Goal: Information Seeking & Learning: Learn about a topic

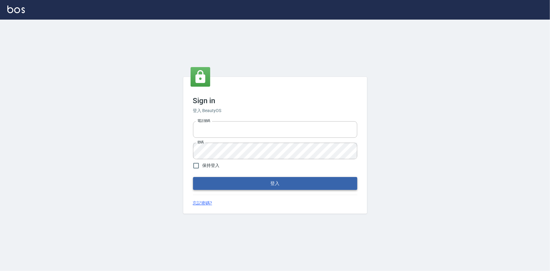
type input "0225223393815"
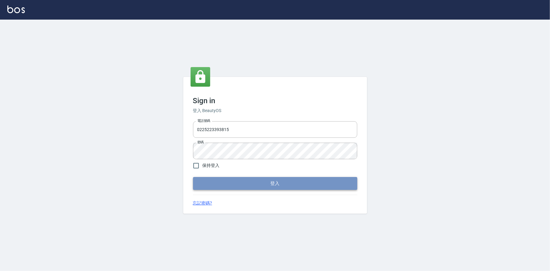
click at [280, 187] on button "登入" at bounding box center [275, 183] width 164 height 13
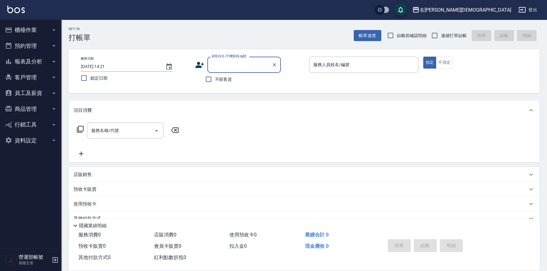
click at [503, 9] on div "名[PERSON_NAME][DEMOGRAPHIC_DATA]" at bounding box center [466, 10] width 92 height 8
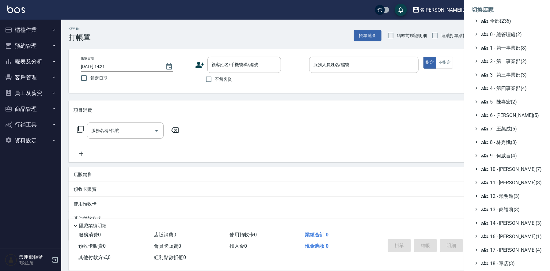
scroll to position [66, 0]
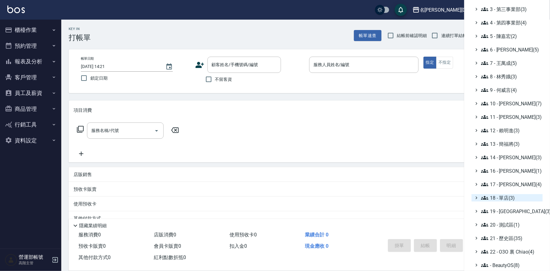
click at [513, 197] on span "18 - 單店(3)" at bounding box center [510, 197] width 59 height 7
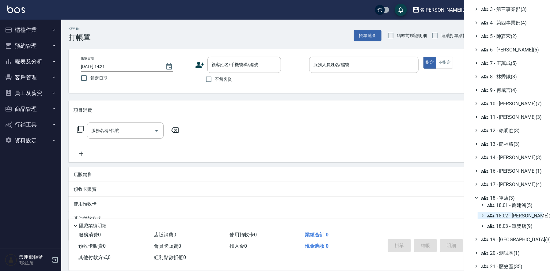
click at [522, 214] on span "18.02 - [PERSON_NAME](5)" at bounding box center [513, 215] width 53 height 7
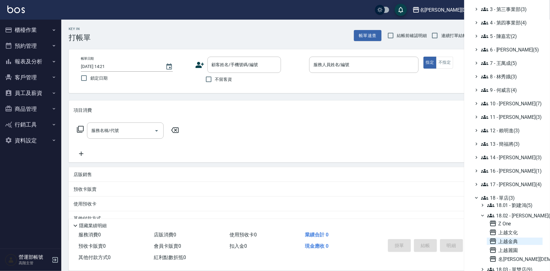
click at [510, 240] on span "上越金典" at bounding box center [514, 241] width 51 height 7
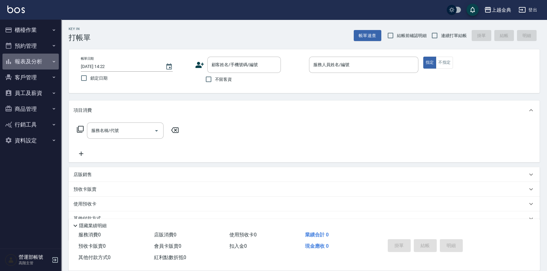
click at [21, 61] on button "報表及分析" at bounding box center [30, 62] width 56 height 16
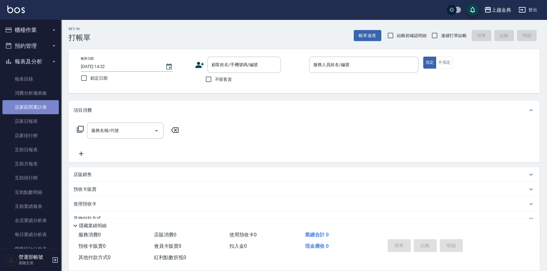
drag, startPoint x: 31, startPoint y: 107, endPoint x: 42, endPoint y: 109, distance: 11.4
click at [32, 106] on link "店家區間累計表" at bounding box center [30, 107] width 56 height 14
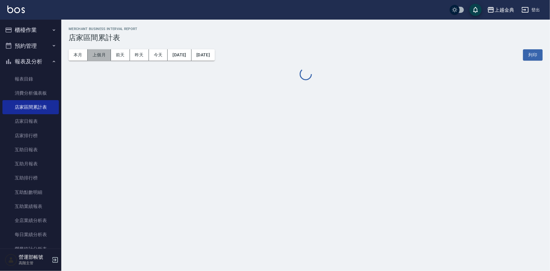
click at [100, 54] on button "上個月" at bounding box center [99, 54] width 23 height 11
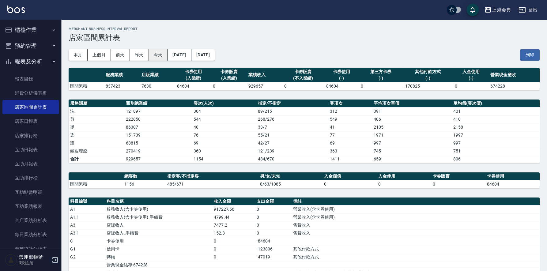
click at [156, 55] on button "今天" at bounding box center [158, 54] width 19 height 11
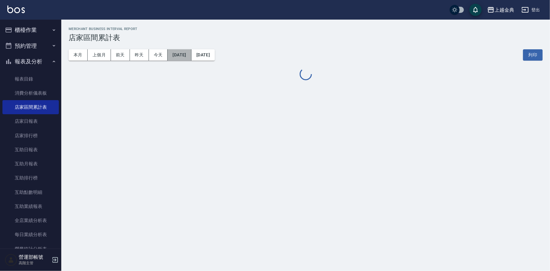
click at [188, 54] on button "[DATE]" at bounding box center [180, 54] width 24 height 11
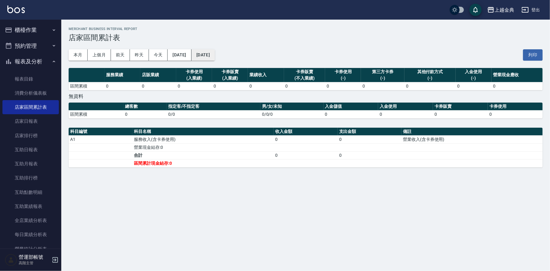
click at [215, 54] on button "[DATE]" at bounding box center [202, 54] width 23 height 11
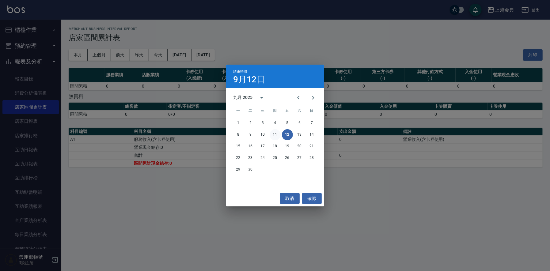
click at [274, 133] on button "11" at bounding box center [275, 134] width 11 height 11
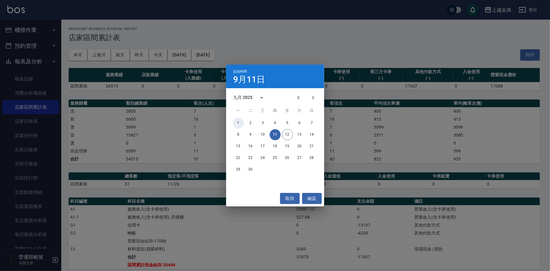
click at [237, 120] on button "1" at bounding box center [238, 123] width 11 height 11
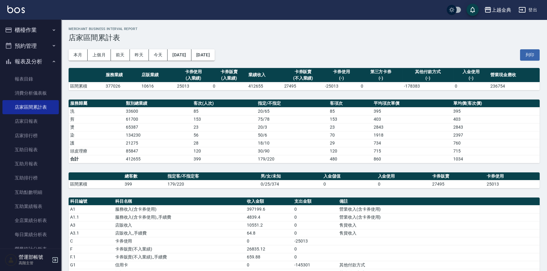
click at [254, 84] on td "412655" at bounding box center [265, 86] width 36 height 8
copy td "412655"
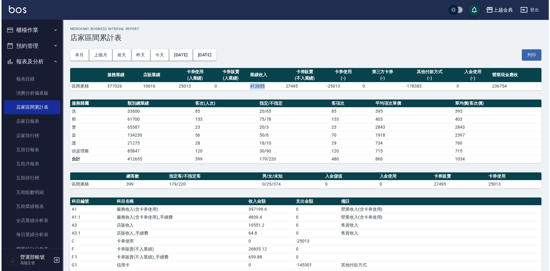
scroll to position [153, 0]
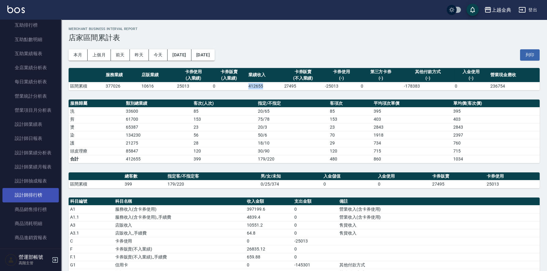
click at [35, 195] on link "設計師排行榜" at bounding box center [30, 195] width 56 height 14
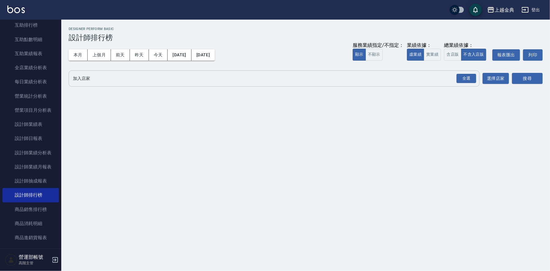
click at [99, 77] on input "加入店家" at bounding box center [269, 78] width 396 height 11
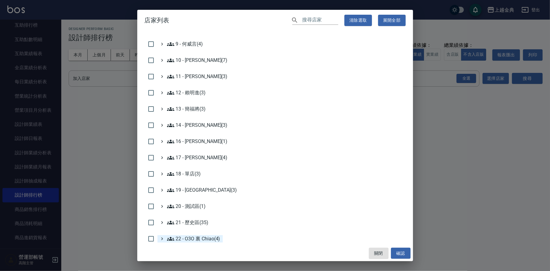
scroll to position [175, 0]
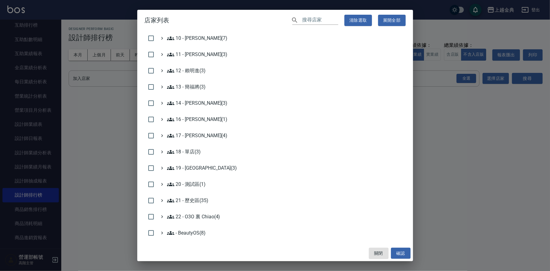
click at [186, 145] on ul "全部(236) 0 - 總管理處(2) 1 - 第一事業部(8) 2 - 第二事業部(2) 3 - 第三事業部(3) 4 - 第四事業部(4) 5 - [PE…" at bounding box center [275, 48] width 261 height 384
click at [189, 152] on 單店\(3\) "18 - 單店(3)" at bounding box center [184, 151] width 34 height 7
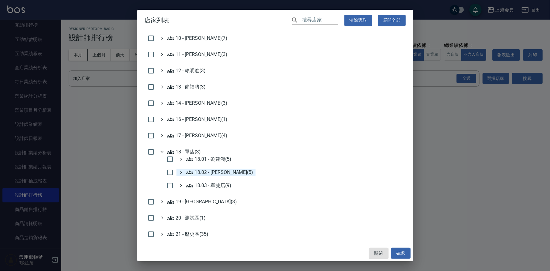
click at [223, 170] on 楊秉樺\(5\) "18.02 - [PERSON_NAME](5)" at bounding box center [219, 172] width 67 height 7
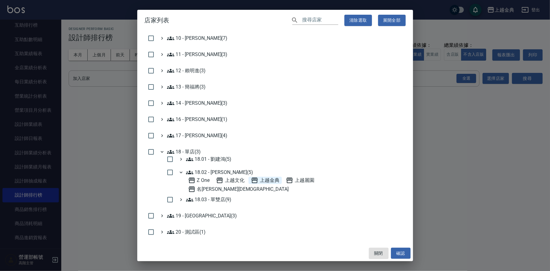
click at [275, 179] on span "上越金典" at bounding box center [265, 180] width 28 height 7
click at [403, 252] on button "確認" at bounding box center [401, 253] width 20 height 11
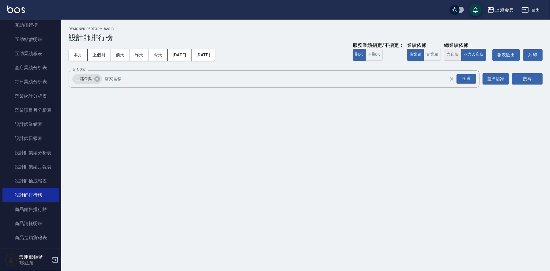
click at [452, 51] on button "含店販" at bounding box center [452, 55] width 17 height 12
drag, startPoint x: 374, startPoint y: 52, endPoint x: 390, endPoint y: 66, distance: 21.3
click at [374, 53] on button "不顯示" at bounding box center [373, 55] width 17 height 12
click at [530, 78] on button "搜尋" at bounding box center [527, 78] width 31 height 11
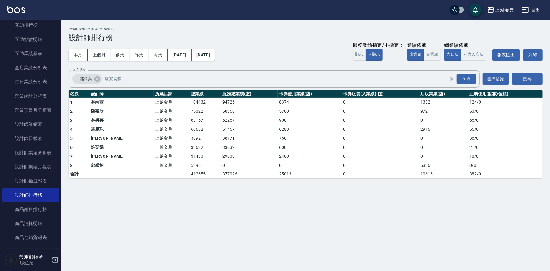
click at [189, 101] on td "104432" at bounding box center [205, 102] width 32 height 9
copy td "104432"
click at [189, 112] on td "75022" at bounding box center [205, 111] width 32 height 9
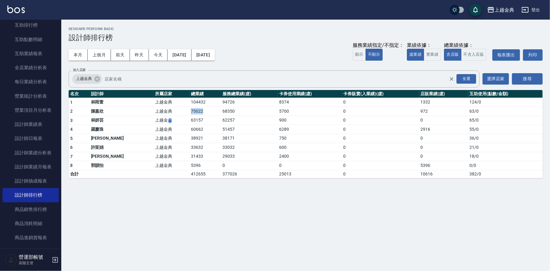
copy td "75022"
click at [189, 119] on td "63157" at bounding box center [205, 120] width 32 height 9
copy td "63157"
click at [189, 126] on td "60662" at bounding box center [205, 129] width 32 height 9
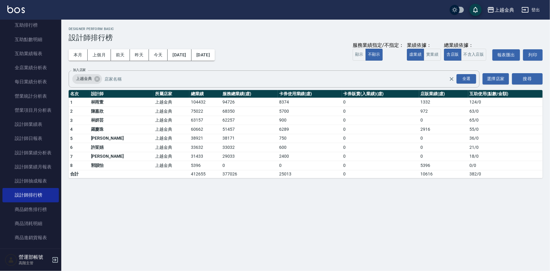
click at [189, 127] on td "60662" at bounding box center [205, 129] width 32 height 9
copy td "60662"
click at [189, 137] on td "38921" at bounding box center [205, 138] width 32 height 9
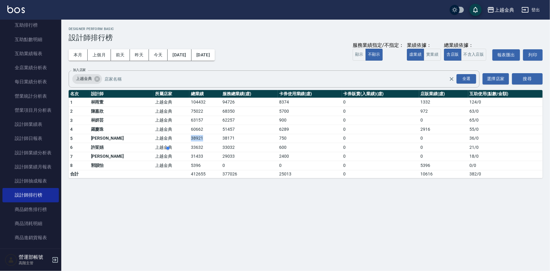
copy td "38921"
click at [189, 146] on td "33632" at bounding box center [205, 147] width 32 height 9
copy td "33632"
click at [206, 217] on div "上越金典 2025-09-01 - 2025-09-12 設計師排行榜 列印時間： 2025-09-12-14:24 Designer Perform Bas…" at bounding box center [275, 135] width 550 height 271
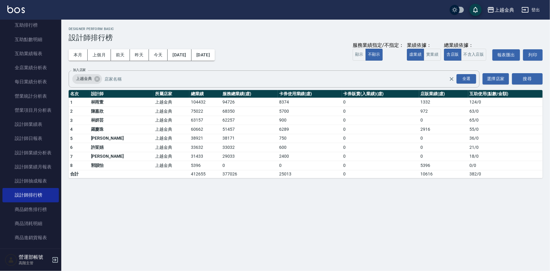
click at [189, 155] on td "31433" at bounding box center [205, 156] width 32 height 9
copy td "31433"
drag, startPoint x: 503, startPoint y: 9, endPoint x: 509, endPoint y: 21, distance: 13.8
click at [503, 9] on div "上越金典" at bounding box center [504, 10] width 20 height 8
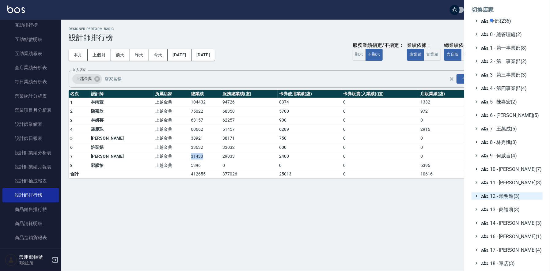
scroll to position [66, 0]
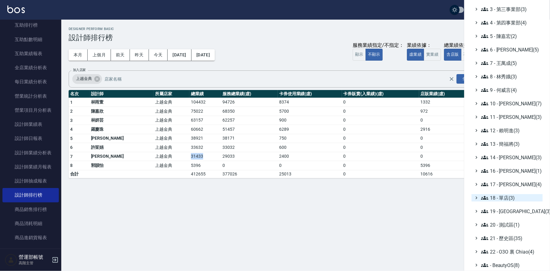
click at [508, 199] on span "18 - 單店(3)" at bounding box center [510, 197] width 59 height 7
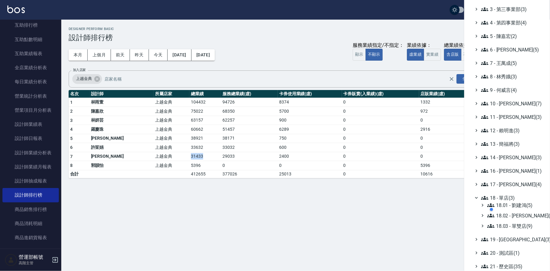
click at [524, 215] on div at bounding box center [518, 209] width 58 height 12
click at [520, 214] on div at bounding box center [518, 209] width 58 height 12
click at [521, 213] on div at bounding box center [518, 209] width 58 height 12
click at [517, 216] on span "18.02 - [PERSON_NAME](5)" at bounding box center [513, 215] width 53 height 7
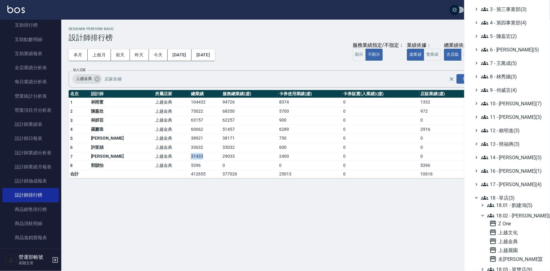
click at [517, 216] on span "18.02 - [PERSON_NAME](5)" at bounding box center [513, 215] width 53 height 7
click at [519, 215] on span "18.02 - [PERSON_NAME](5)" at bounding box center [513, 215] width 53 height 7
click at [509, 232] on span "上越文化" at bounding box center [514, 232] width 51 height 7
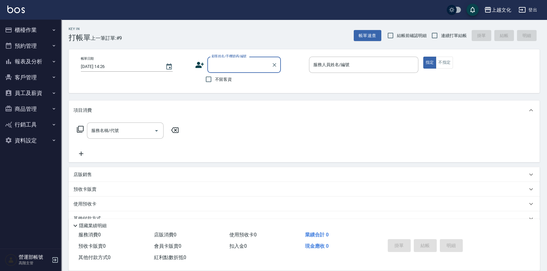
click at [29, 59] on button "報表及分析" at bounding box center [30, 62] width 56 height 16
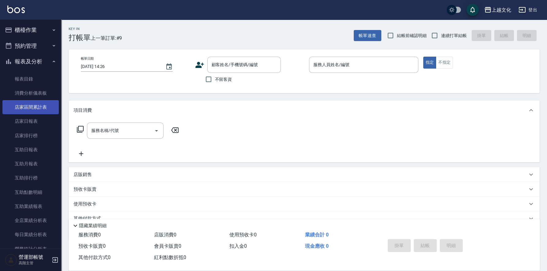
click at [32, 106] on link "店家區間累計表" at bounding box center [30, 107] width 56 height 14
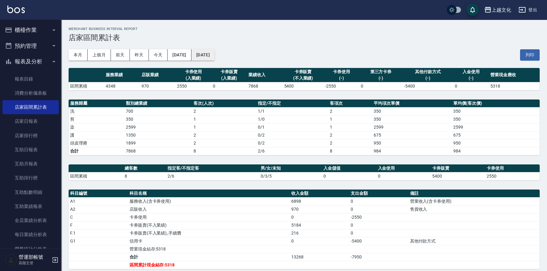
click at [215, 51] on button "[DATE]" at bounding box center [202, 54] width 23 height 11
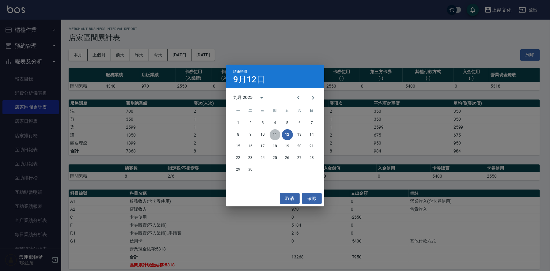
click at [275, 131] on button "11" at bounding box center [275, 134] width 11 height 11
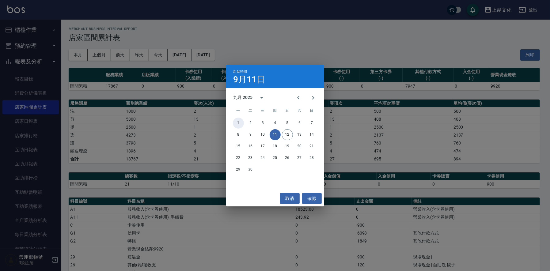
click at [238, 121] on button "1" at bounding box center [238, 123] width 11 height 11
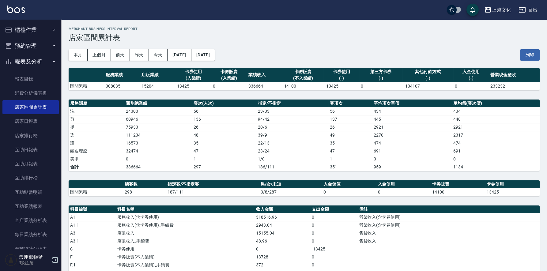
click at [254, 84] on td "336664" at bounding box center [265, 86] width 36 height 8
copy td "336664"
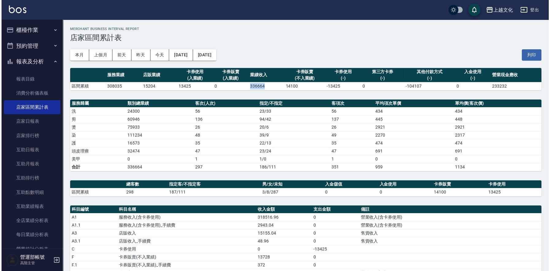
scroll to position [122, 0]
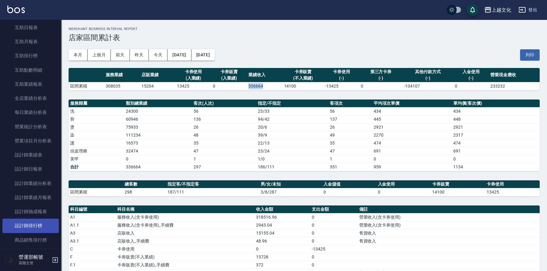
click at [30, 226] on link "設計師排行榜" at bounding box center [30, 226] width 56 height 14
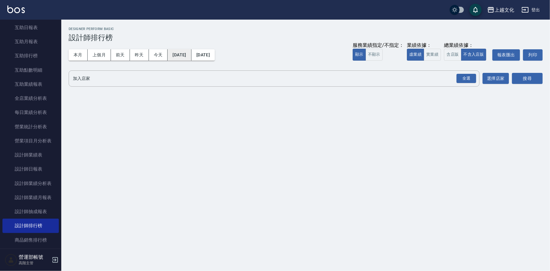
click at [186, 52] on button "[DATE]" at bounding box center [180, 54] width 24 height 11
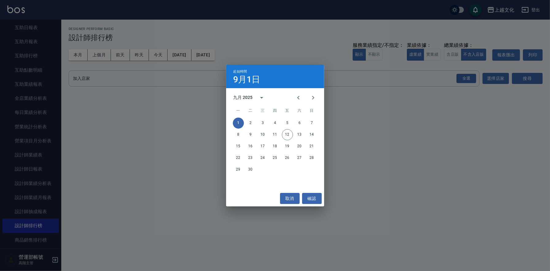
click at [184, 117] on div "起始時間 9月1日 九月 2025 一 二 三 四 五 六 日 1 2 3 4 5 6 7 8 9 10 11 12 13 14 15 16 17 18 19…" at bounding box center [275, 135] width 550 height 271
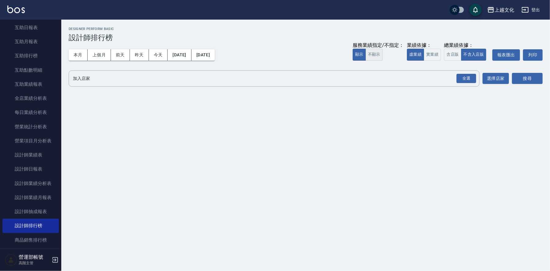
click at [372, 53] on button "不顯示" at bounding box center [373, 55] width 17 height 12
click at [452, 54] on button "含店販" at bounding box center [452, 55] width 17 height 12
click at [148, 76] on input "加入店家" at bounding box center [269, 78] width 396 height 11
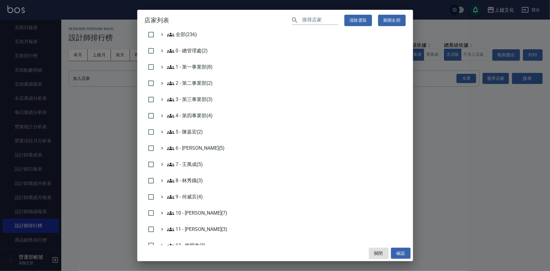
scroll to position [153, 0]
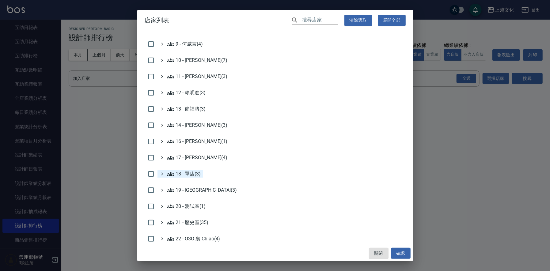
click at [193, 175] on 單店\(3\) "18 - 單店(3)" at bounding box center [184, 173] width 34 height 7
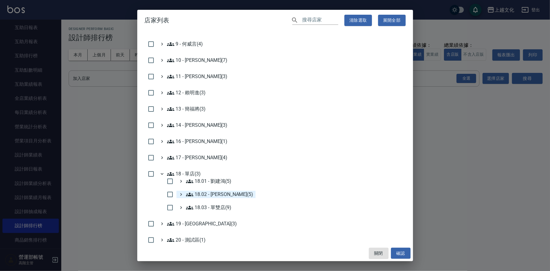
click at [219, 192] on 楊秉樺\(5\) "18.02 - [PERSON_NAME](5)" at bounding box center [219, 194] width 67 height 7
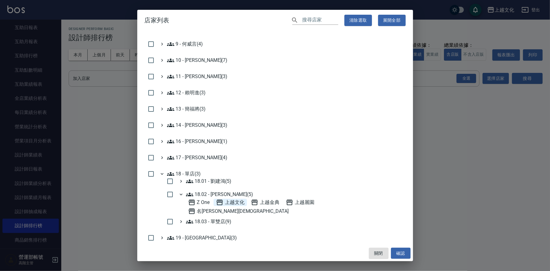
click at [236, 201] on span "上越文化" at bounding box center [230, 202] width 28 height 7
click at [403, 252] on button "確認" at bounding box center [401, 253] width 20 height 11
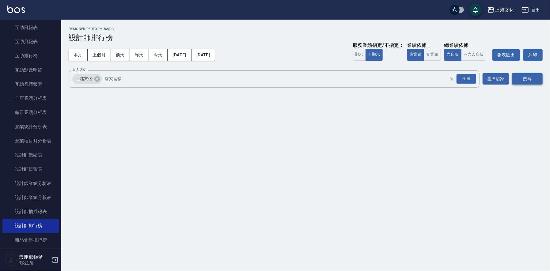
click at [532, 78] on button "搜尋" at bounding box center [527, 78] width 31 height 11
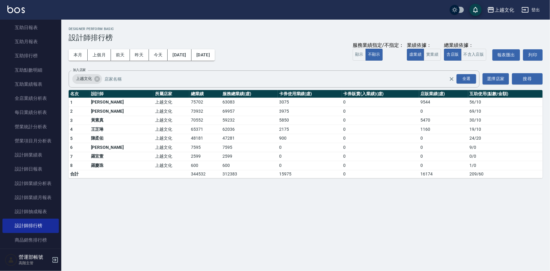
click at [189, 100] on td "75702" at bounding box center [205, 102] width 32 height 9
copy td "75702"
click at [189, 111] on td "73932" at bounding box center [205, 111] width 32 height 9
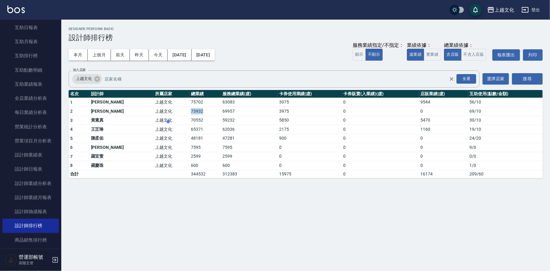
copy td "73932"
click at [189, 120] on td "70552" at bounding box center [205, 120] width 32 height 9
copy td "70552"
click at [189, 128] on td "65371" at bounding box center [205, 129] width 32 height 9
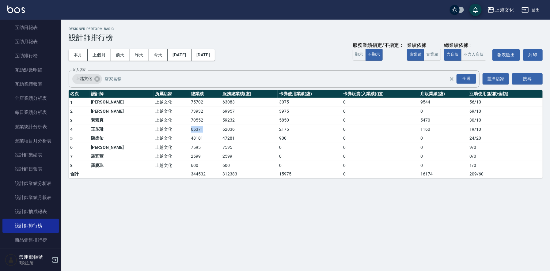
click at [189, 128] on td "65371" at bounding box center [205, 129] width 32 height 9
copy td "65371"
click at [189, 138] on td "48181" at bounding box center [205, 138] width 32 height 9
copy td "48181"
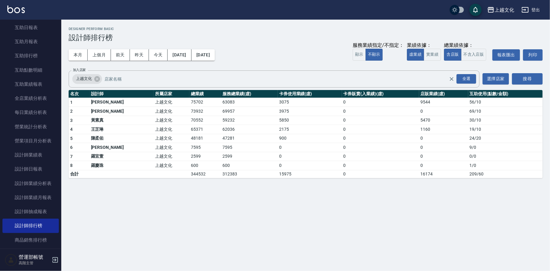
click at [189, 147] on td "7595" at bounding box center [205, 147] width 32 height 9
click at [238, 195] on div "上越文化 2025-09-01 - 2025-09-12 設計師排行榜 列印時間： 2025-09-12-14:28 Designer Perform Bas…" at bounding box center [275, 135] width 550 height 271
click at [221, 156] on td "2599" at bounding box center [249, 156] width 57 height 9
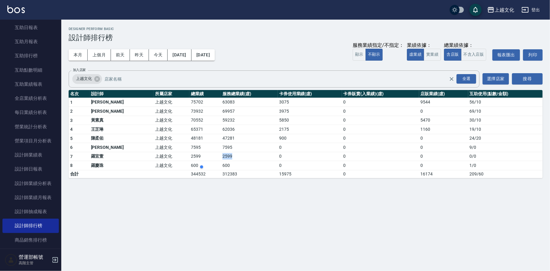
copy td "2599"
click at [502, 8] on div "上越文化" at bounding box center [504, 10] width 20 height 8
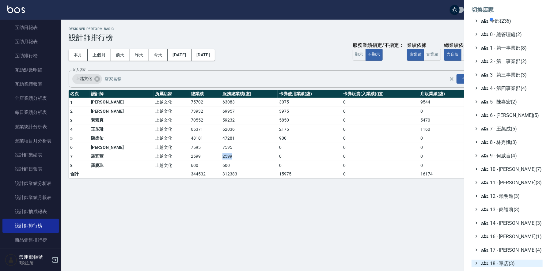
scroll to position [66, 0]
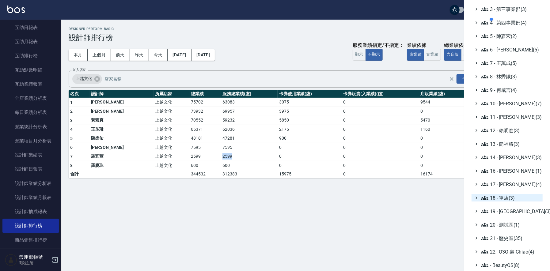
click at [508, 199] on span "18 - 單店(3)" at bounding box center [510, 197] width 59 height 7
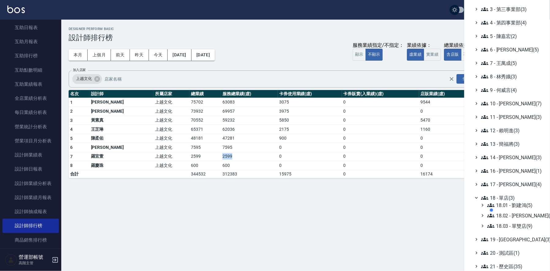
click at [517, 215] on div at bounding box center [518, 210] width 58 height 12
click at [516, 215] on div at bounding box center [518, 210] width 58 height 12
click at [512, 214] on div at bounding box center [518, 210] width 58 height 12
click at [511, 214] on div at bounding box center [518, 210] width 58 height 12
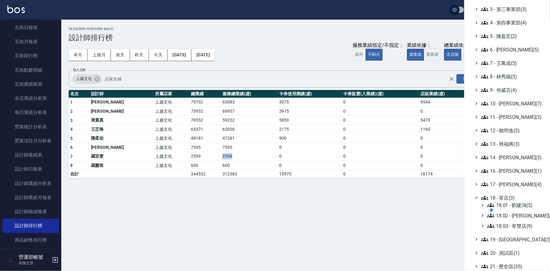
click at [519, 214] on div at bounding box center [518, 210] width 58 height 12
click at [523, 216] on div at bounding box center [518, 210] width 58 height 12
click at [522, 214] on div at bounding box center [518, 210] width 58 height 12
click at [406, 199] on div at bounding box center [275, 135] width 550 height 271
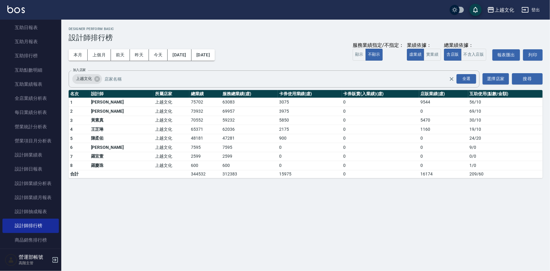
click at [508, 8] on div "上越文化" at bounding box center [504, 10] width 20 height 8
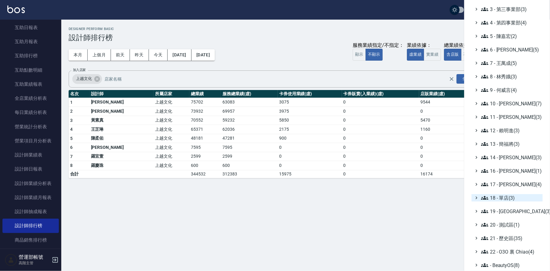
click at [506, 196] on span "18 - 單店(3)" at bounding box center [510, 197] width 59 height 7
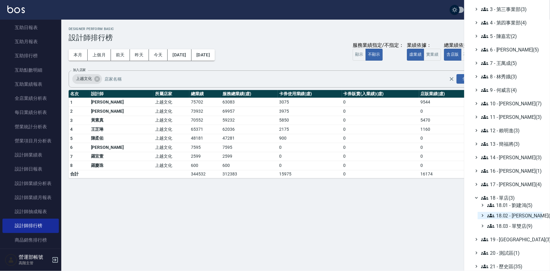
click at [521, 214] on span "18.02 - [PERSON_NAME](5)" at bounding box center [513, 215] width 53 height 7
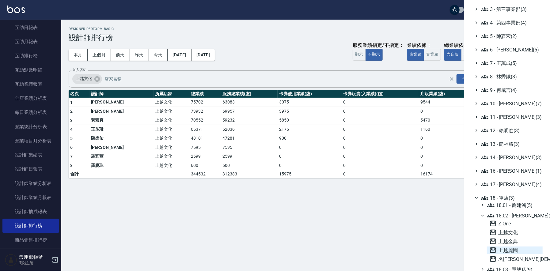
click at [507, 248] on span "上越麗園" at bounding box center [514, 250] width 51 height 7
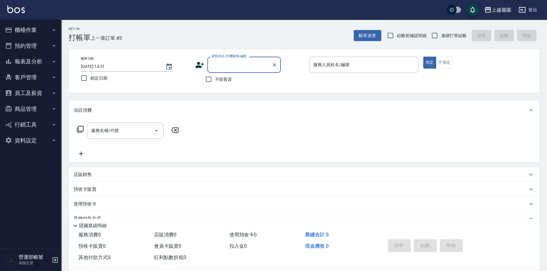
click at [32, 60] on button "報表及分析" at bounding box center [30, 62] width 56 height 16
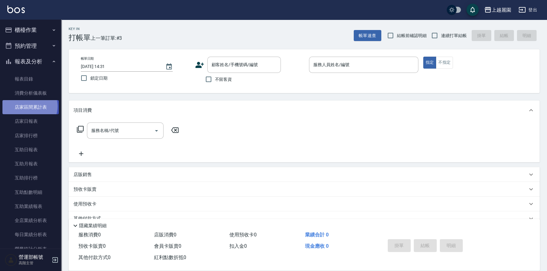
click at [29, 106] on link "店家區間累計表" at bounding box center [30, 107] width 56 height 14
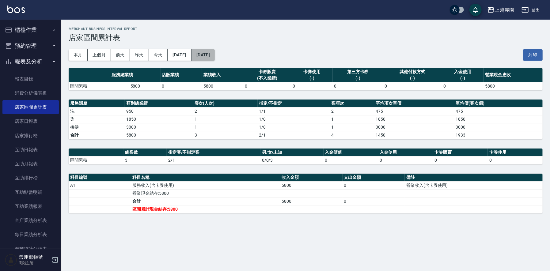
click at [215, 55] on button "[DATE]" at bounding box center [202, 54] width 23 height 11
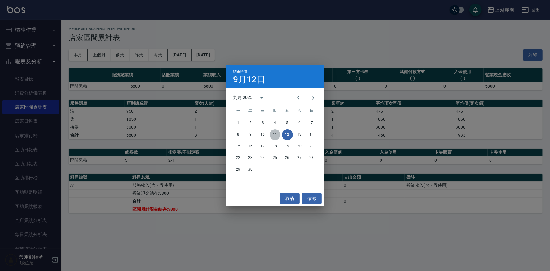
click at [275, 133] on button "11" at bounding box center [275, 134] width 11 height 11
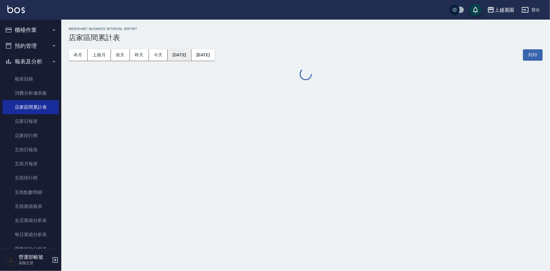
click at [188, 54] on button "[DATE]" at bounding box center [180, 54] width 24 height 11
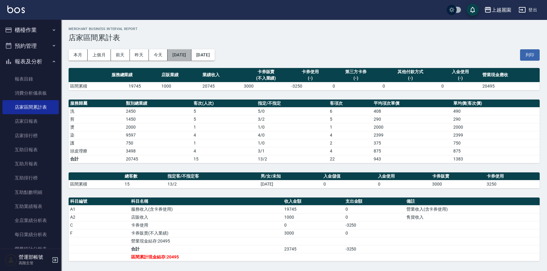
click at [186, 53] on button "[DATE]" at bounding box center [180, 54] width 24 height 11
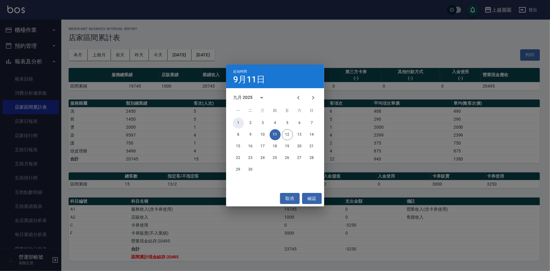
click at [239, 121] on button "1" at bounding box center [238, 123] width 11 height 11
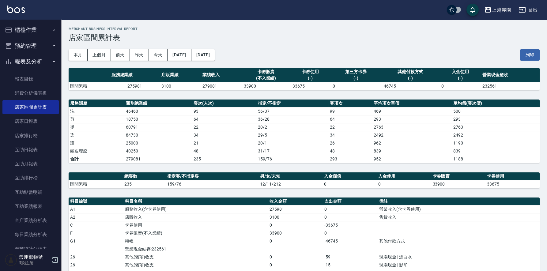
click at [207, 86] on td "279081" at bounding box center [221, 86] width 41 height 8
copy td "279081"
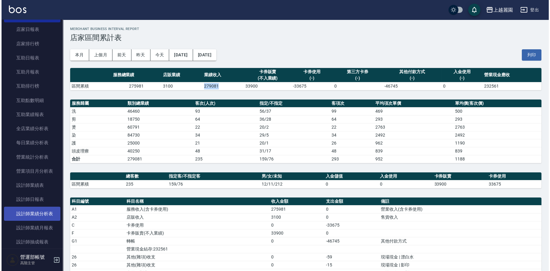
scroll to position [184, 0]
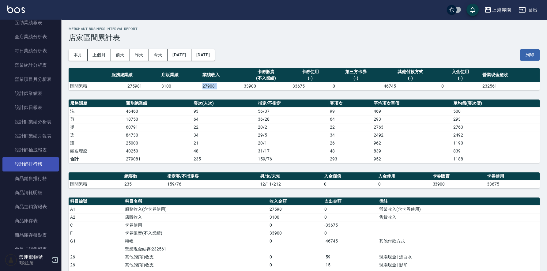
click at [29, 163] on link "設計師排行榜" at bounding box center [30, 164] width 56 height 14
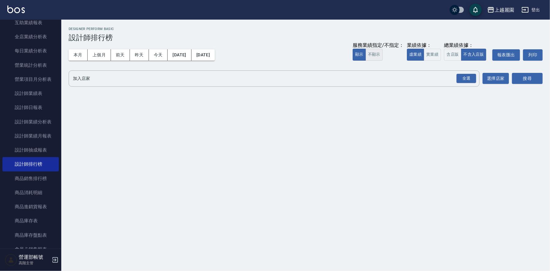
click at [371, 53] on button "不顯示" at bounding box center [373, 55] width 17 height 12
click at [451, 54] on button "含店販" at bounding box center [452, 55] width 17 height 12
click at [135, 79] on input "加入店家" at bounding box center [269, 78] width 396 height 11
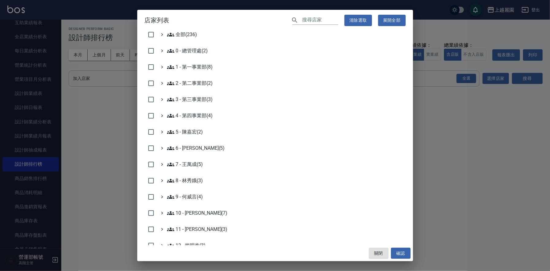
scroll to position [122, 0]
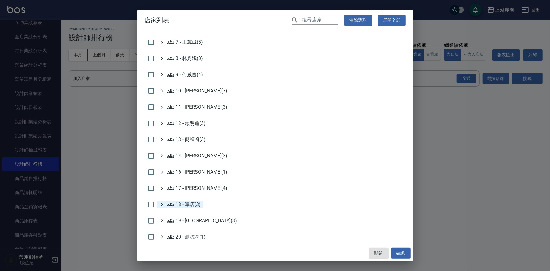
click at [187, 205] on 單店\(3\) "18 - 單店(3)" at bounding box center [184, 204] width 34 height 7
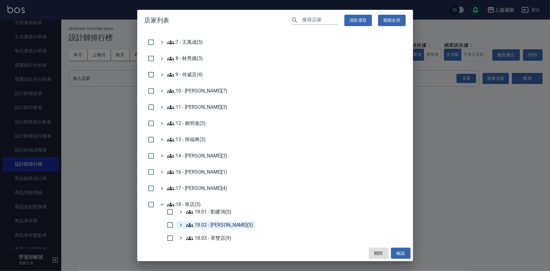
click at [219, 223] on 楊秉樺\(5\) "18.02 - [PERSON_NAME](5)" at bounding box center [219, 224] width 67 height 7
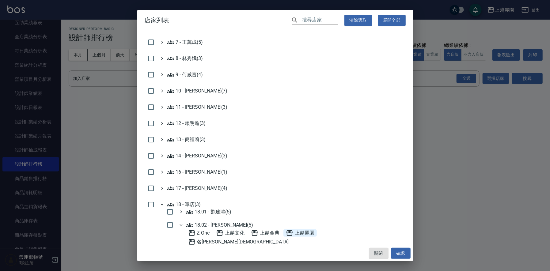
click at [307, 232] on span "上越麗園" at bounding box center [300, 232] width 28 height 7
drag, startPoint x: 400, startPoint y: 255, endPoint x: 406, endPoint y: 254, distance: 5.9
click at [401, 255] on button "確認" at bounding box center [401, 253] width 20 height 11
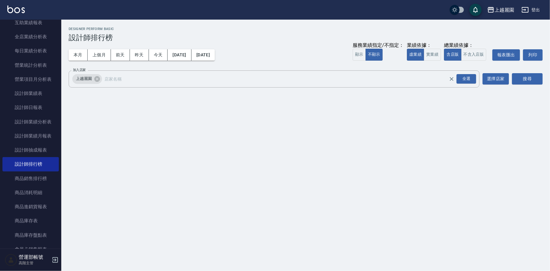
scroll to position [127, 0]
click at [533, 77] on button "搜尋" at bounding box center [527, 78] width 31 height 11
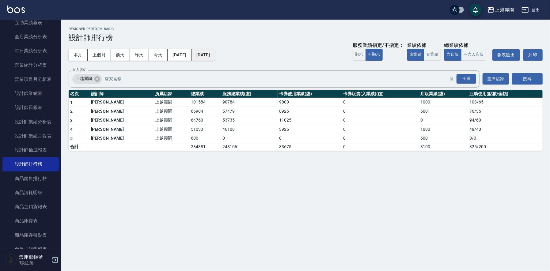
click at [215, 52] on button "[DATE]" at bounding box center [202, 54] width 23 height 11
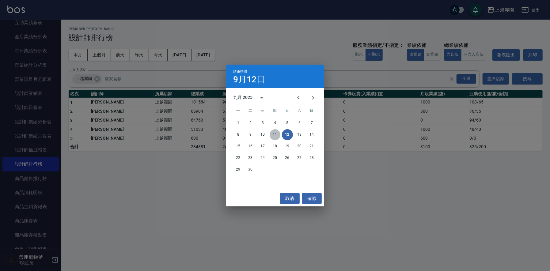
click at [275, 135] on button "11" at bounding box center [275, 134] width 11 height 11
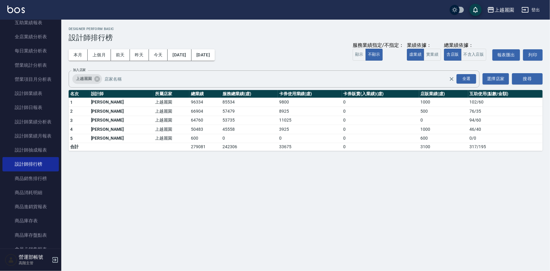
click at [189, 103] on td "96334" at bounding box center [205, 102] width 32 height 9
click at [189, 102] on td "96334" at bounding box center [205, 102] width 32 height 9
copy td "96334"
click at [189, 110] on td "66904" at bounding box center [205, 111] width 32 height 9
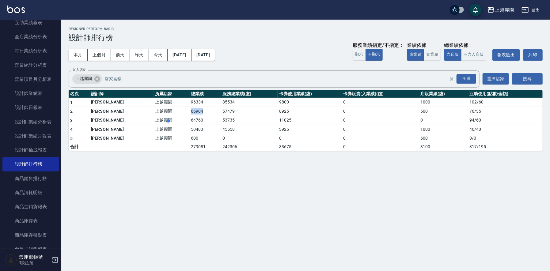
copy td "66904"
click at [189, 119] on td "64760" at bounding box center [205, 120] width 32 height 9
copy td "64760"
click at [189, 128] on td "50483" at bounding box center [205, 129] width 32 height 9
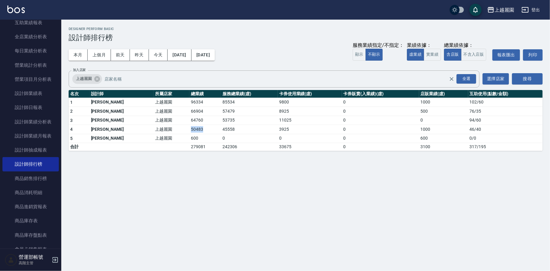
click at [189, 128] on td "50483" at bounding box center [205, 129] width 32 height 9
copy td "50483"
click at [189, 138] on td "600" at bounding box center [205, 138] width 32 height 9
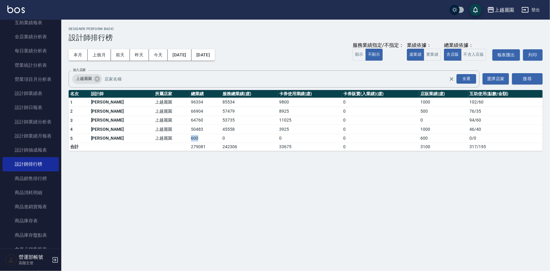
click at [189, 138] on td "600" at bounding box center [205, 138] width 32 height 9
copy td "600"
click at [98, 76] on icon at bounding box center [97, 79] width 6 height 6
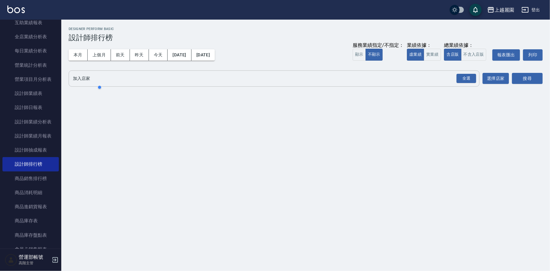
click at [389, 83] on input "加入店家" at bounding box center [269, 78] width 396 height 11
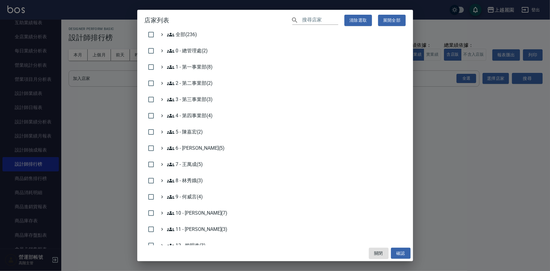
scroll to position [122, 0]
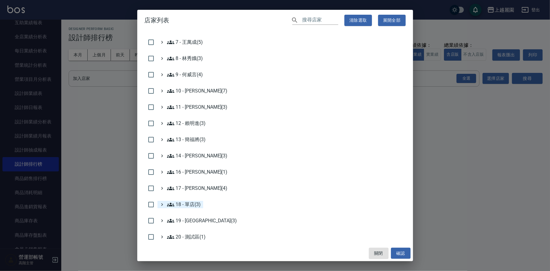
click at [190, 203] on 單店\(3\) "18 - 單店(3)" at bounding box center [184, 204] width 34 height 7
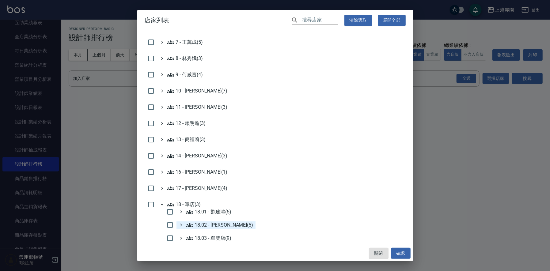
click at [216, 222] on 楊秉樺\(5\) "18.02 - [PERSON_NAME](5)" at bounding box center [219, 224] width 67 height 7
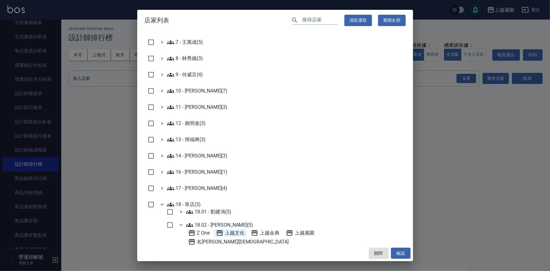
click at [234, 231] on span "上越文化" at bounding box center [230, 232] width 28 height 7
click at [399, 254] on button "確認" at bounding box center [401, 253] width 20 height 11
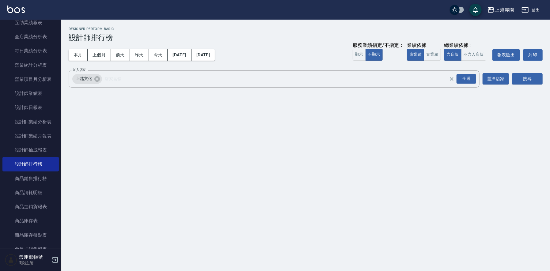
scroll to position [127, 0]
click at [523, 75] on button "搜尋" at bounding box center [527, 78] width 31 height 11
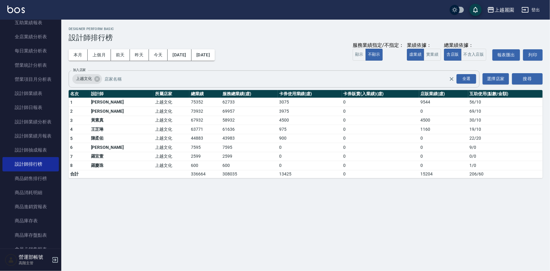
click at [99, 78] on icon at bounding box center [97, 79] width 6 height 6
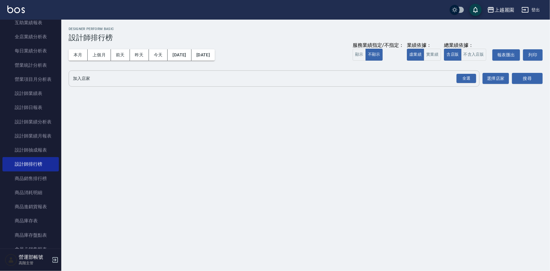
click at [127, 81] on input "加入店家" at bounding box center [269, 78] width 396 height 11
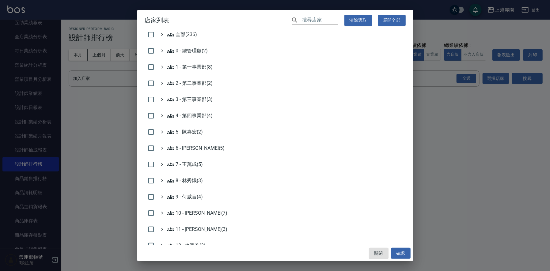
scroll to position [153, 0]
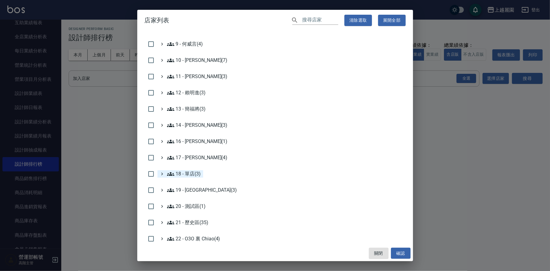
click at [189, 174] on 單店\(3\) "18 - 單店(3)" at bounding box center [184, 173] width 34 height 7
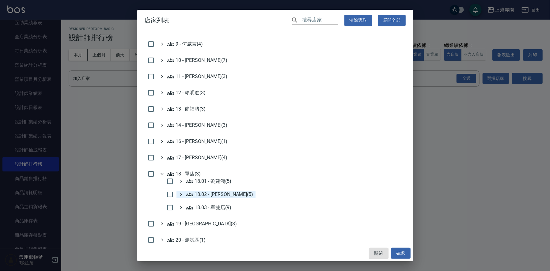
click at [222, 193] on 楊秉樺\(5\) "18.02 - [PERSON_NAME](5)" at bounding box center [219, 194] width 67 height 7
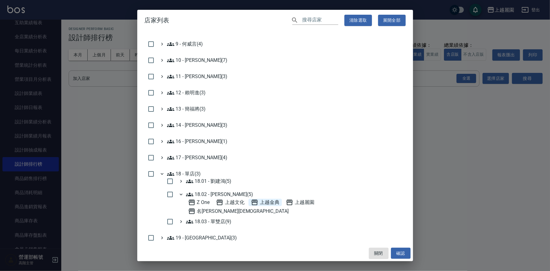
click at [271, 202] on span "上越金典" at bounding box center [265, 202] width 28 height 7
click at [402, 251] on button "確認" at bounding box center [401, 253] width 20 height 11
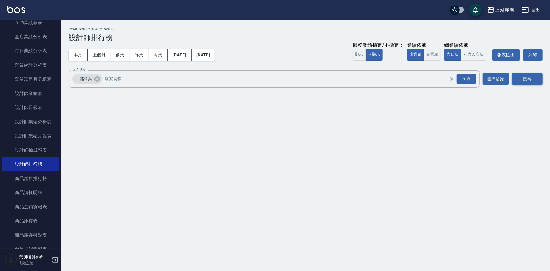
click at [527, 76] on button "搜尋" at bounding box center [527, 78] width 31 height 11
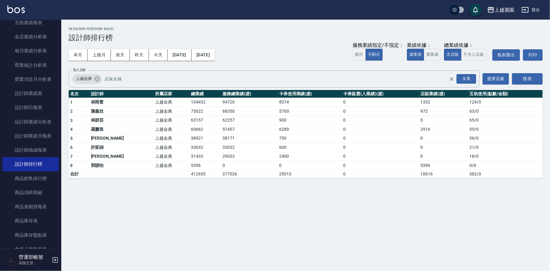
click at [419, 165] on td "5396" at bounding box center [443, 165] width 49 height 9
copy td "5396"
drag, startPoint x: 330, startPoint y: 218, endPoint x: 354, endPoint y: 213, distance: 24.8
click at [331, 218] on div "上越麗園 2025-09-01 - 2025-09-11 設計師排行榜 列印時間： 2025-09-12-14:36 Designer Perform Bas…" at bounding box center [275, 135] width 550 height 271
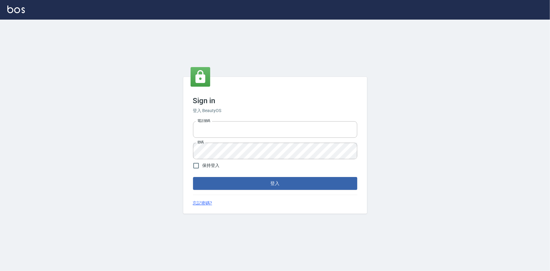
type input "0225223393815"
click at [285, 186] on button "登入" at bounding box center [275, 183] width 164 height 13
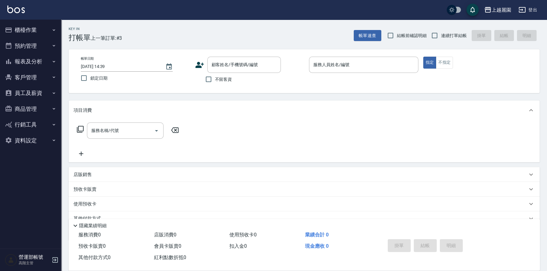
click at [32, 58] on button "報表及分析" at bounding box center [30, 62] width 56 height 16
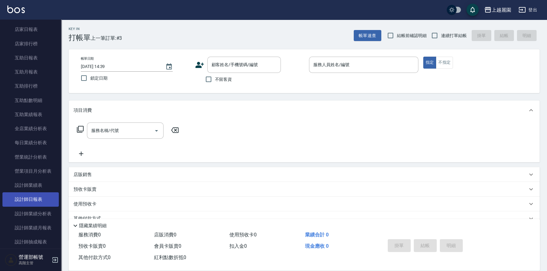
scroll to position [153, 0]
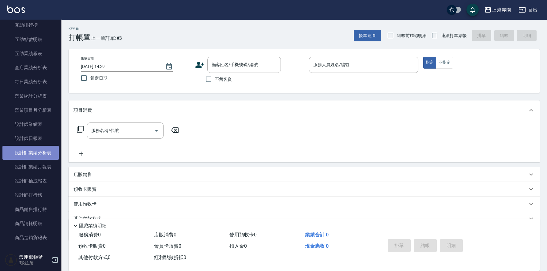
click at [37, 152] on link "設計師業績分析表" at bounding box center [30, 153] width 56 height 14
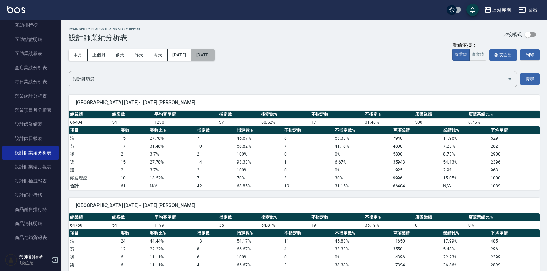
click at [215, 53] on button "[DATE]" at bounding box center [202, 54] width 23 height 11
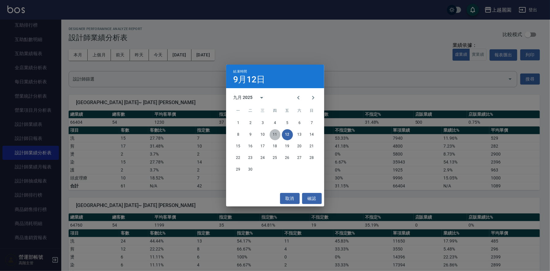
click at [276, 134] on button "11" at bounding box center [275, 134] width 11 height 11
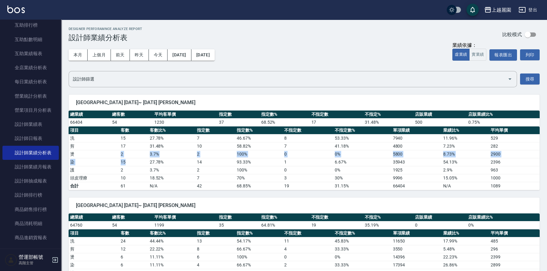
drag, startPoint x: 121, startPoint y: 153, endPoint x: 128, endPoint y: 161, distance: 10.0
click at [128, 161] on tbody "洗 15 27.78 % 7 46.67 % 8 53.33 % 7940 11.96 % 529 剪 17 31.48 % 10 58.82 % 7 41.…" at bounding box center [304, 162] width 471 height 56
click at [105, 153] on td "燙" at bounding box center [94, 154] width 51 height 8
click at [501, 8] on div "上越麗園" at bounding box center [502, 10] width 20 height 8
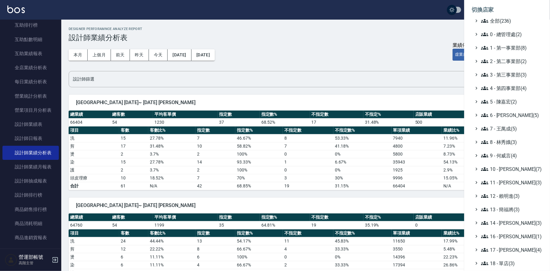
scroll to position [30, 0]
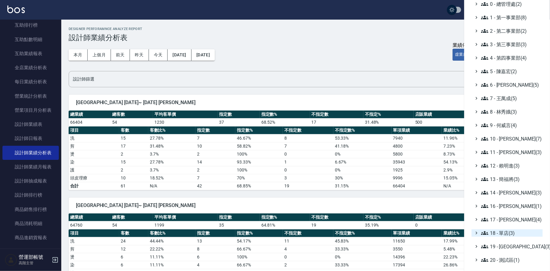
click at [506, 229] on span "18 - 單店(3)" at bounding box center [510, 232] width 59 height 7
click at [519, 250] on span "18.02 - [PERSON_NAME](5)" at bounding box center [513, 250] width 53 height 7
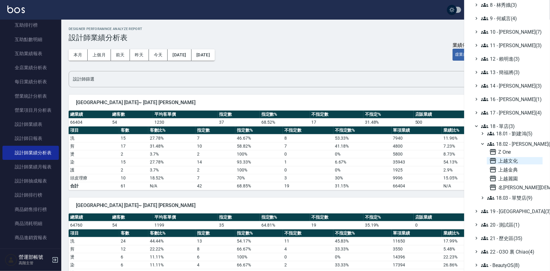
click at [511, 157] on span "上越文化" at bounding box center [514, 160] width 51 height 7
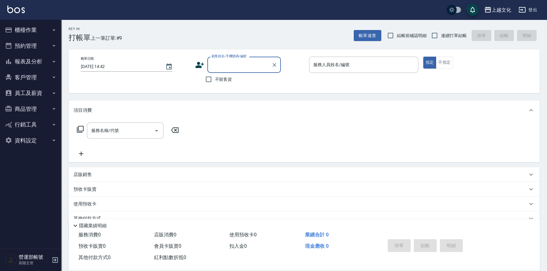
click at [33, 60] on button "報表及分析" at bounding box center [30, 62] width 56 height 16
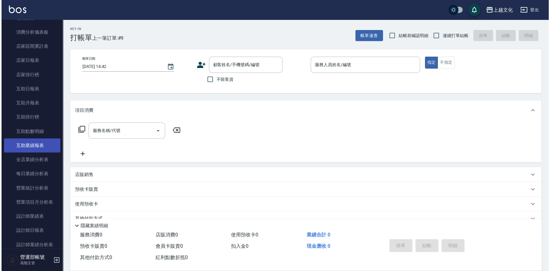
scroll to position [184, 0]
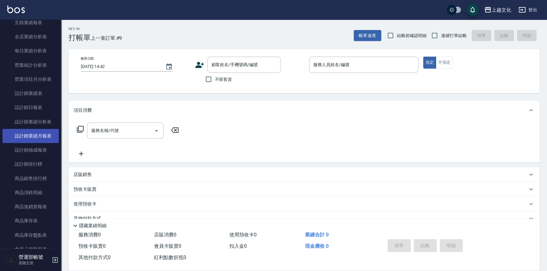
click at [35, 133] on link "設計師業績月報表" at bounding box center [30, 136] width 56 height 14
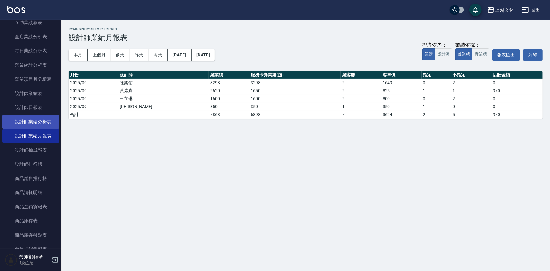
click at [34, 119] on link "設計師業績分析表" at bounding box center [30, 122] width 56 height 14
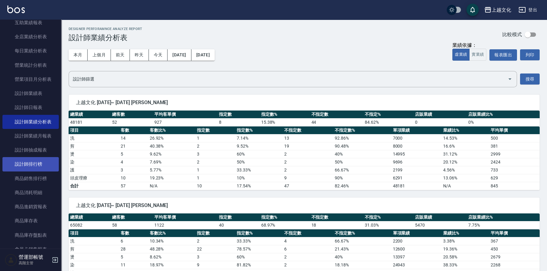
click at [29, 162] on link "設計師排行榜" at bounding box center [30, 164] width 56 height 14
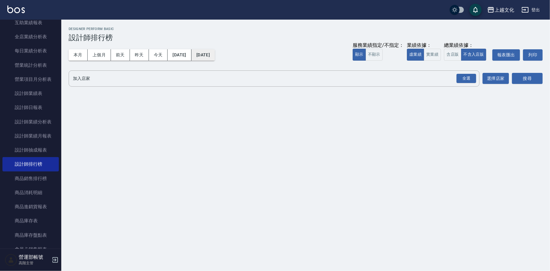
click at [215, 56] on button "[DATE]" at bounding box center [202, 54] width 23 height 11
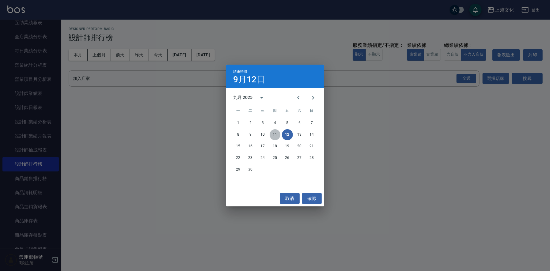
click at [274, 135] on button "11" at bounding box center [275, 134] width 11 height 11
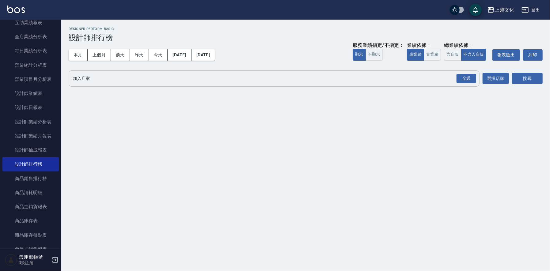
click at [131, 75] on input "加入店家" at bounding box center [269, 78] width 396 height 11
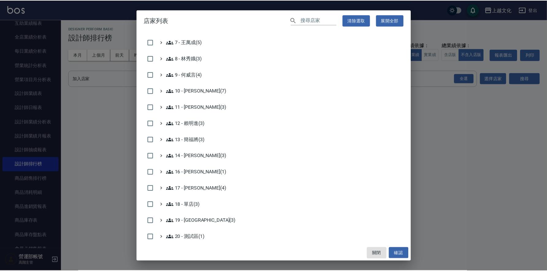
scroll to position [175, 0]
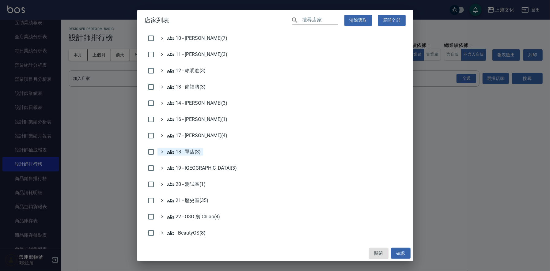
click at [194, 150] on 單店\(3\) "18 - 單店(3)" at bounding box center [184, 151] width 34 height 7
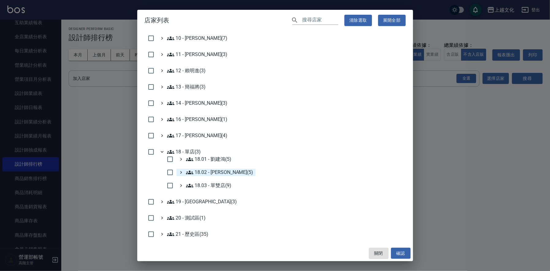
drag, startPoint x: 216, startPoint y: 170, endPoint x: 238, endPoint y: 178, distance: 23.1
click at [217, 170] on 楊秉樺\(5\) "18.02 - [PERSON_NAME](5)" at bounding box center [219, 172] width 67 height 7
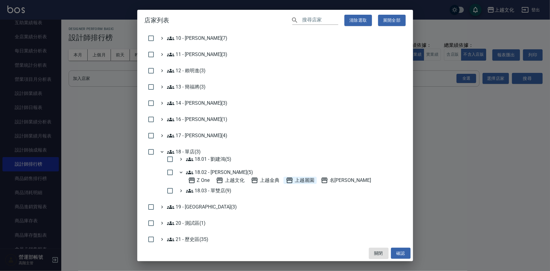
click at [299, 178] on span "上越麗園" at bounding box center [300, 180] width 28 height 7
click at [272, 178] on span "上越金典" at bounding box center [265, 180] width 28 height 7
click at [225, 180] on span "上越文化" at bounding box center [230, 180] width 28 height 7
click at [403, 251] on button "確認" at bounding box center [401, 253] width 20 height 11
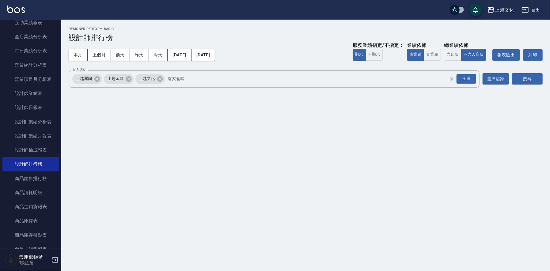
click at [536, 70] on div "搜尋" at bounding box center [527, 78] width 31 height 17
click at [529, 79] on button "搜尋" at bounding box center [527, 78] width 31 height 11
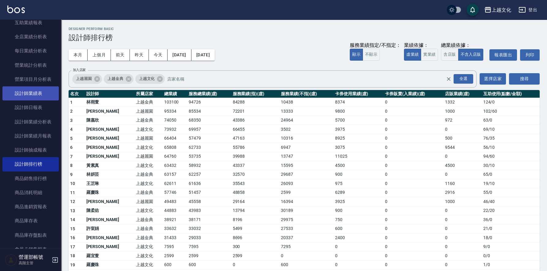
click at [34, 91] on link "設計師業績表" at bounding box center [30, 93] width 56 height 14
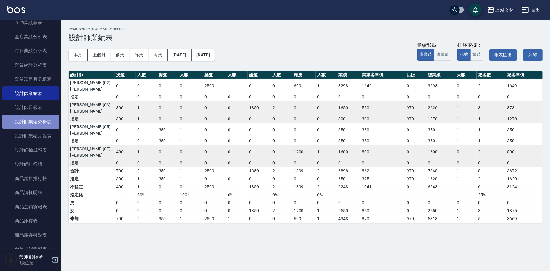
click at [36, 120] on link "設計師業績分析表" at bounding box center [30, 122] width 56 height 14
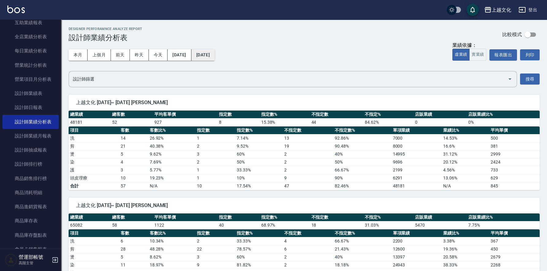
click at [215, 55] on button "[DATE]" at bounding box center [202, 54] width 23 height 11
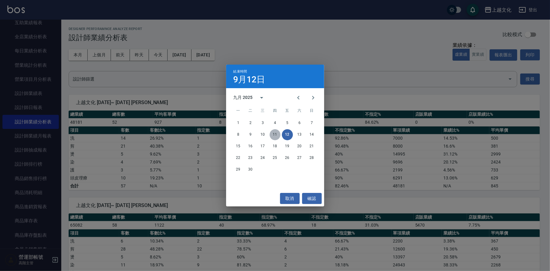
drag, startPoint x: 275, startPoint y: 134, endPoint x: 286, endPoint y: 156, distance: 24.5
click at [275, 134] on button "11" at bounding box center [275, 134] width 11 height 11
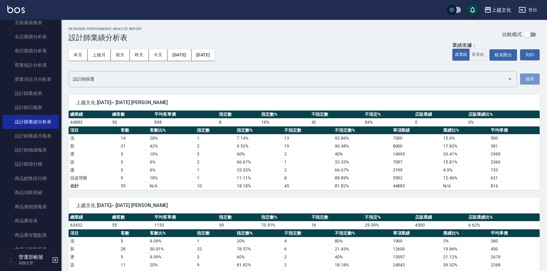
drag, startPoint x: 529, startPoint y: 78, endPoint x: 411, endPoint y: 124, distance: 127.2
click at [529, 78] on button "搜尋" at bounding box center [530, 79] width 20 height 11
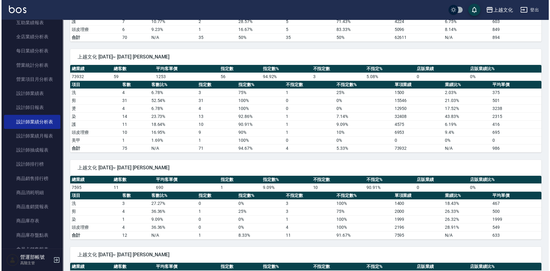
scroll to position [557, 0]
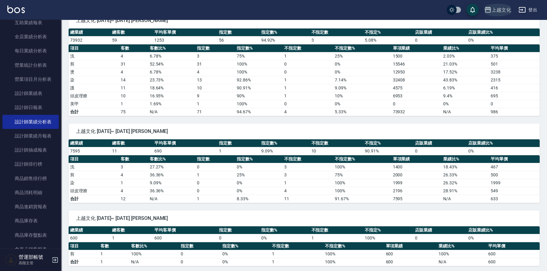
click at [497, 7] on div "上越文化" at bounding box center [502, 10] width 20 height 8
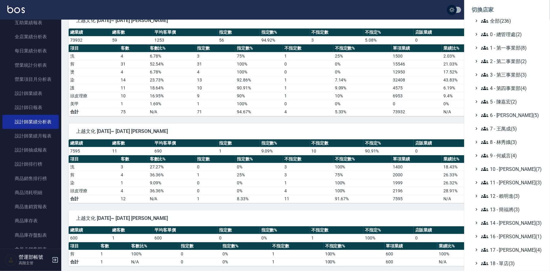
scroll to position [66, 0]
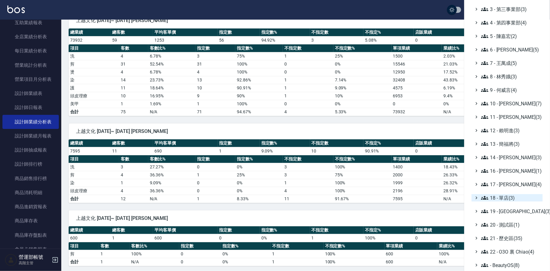
click at [509, 196] on span "18 - 單店(3)" at bounding box center [510, 197] width 59 height 7
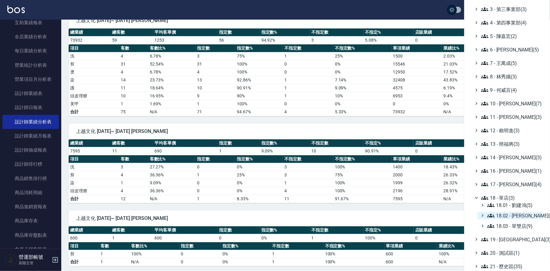
click at [519, 214] on span "18.02 - 楊秉樺(5)" at bounding box center [513, 215] width 53 height 7
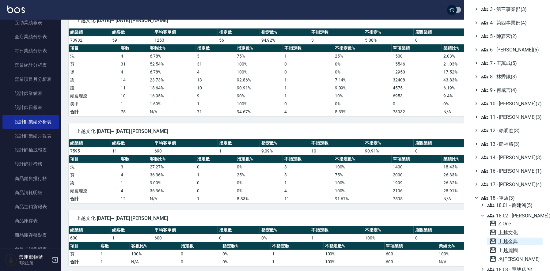
click at [509, 239] on span "上越金典" at bounding box center [514, 241] width 51 height 7
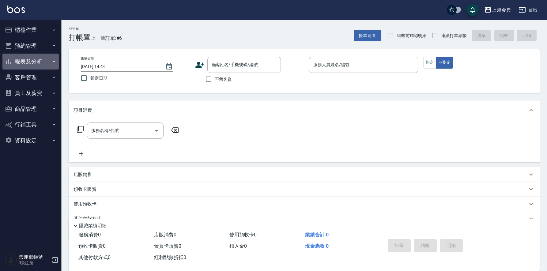
click at [29, 60] on button "報表及分析" at bounding box center [30, 62] width 56 height 16
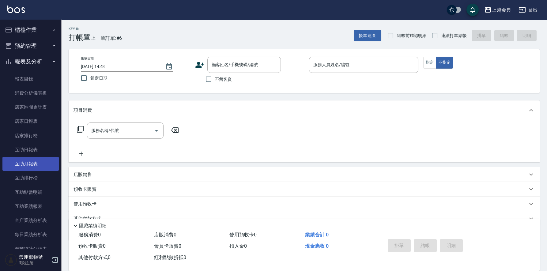
scroll to position [153, 0]
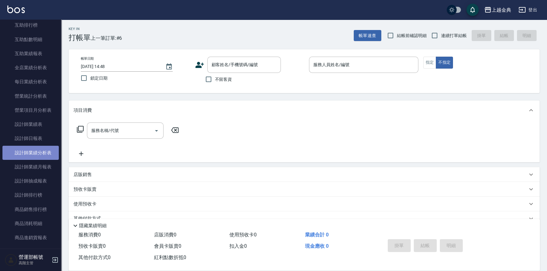
click at [39, 153] on link "設計師業績分析表" at bounding box center [30, 153] width 56 height 14
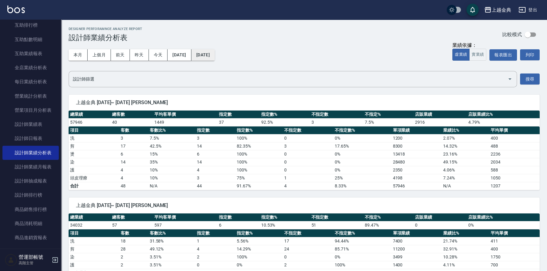
click at [215, 56] on button "[DATE]" at bounding box center [202, 54] width 23 height 11
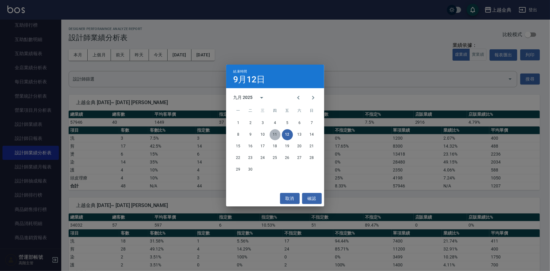
drag, startPoint x: 275, startPoint y: 134, endPoint x: 278, endPoint y: 144, distance: 9.9
click at [276, 134] on button "11" at bounding box center [275, 134] width 11 height 11
